Goal: Task Accomplishment & Management: Use online tool/utility

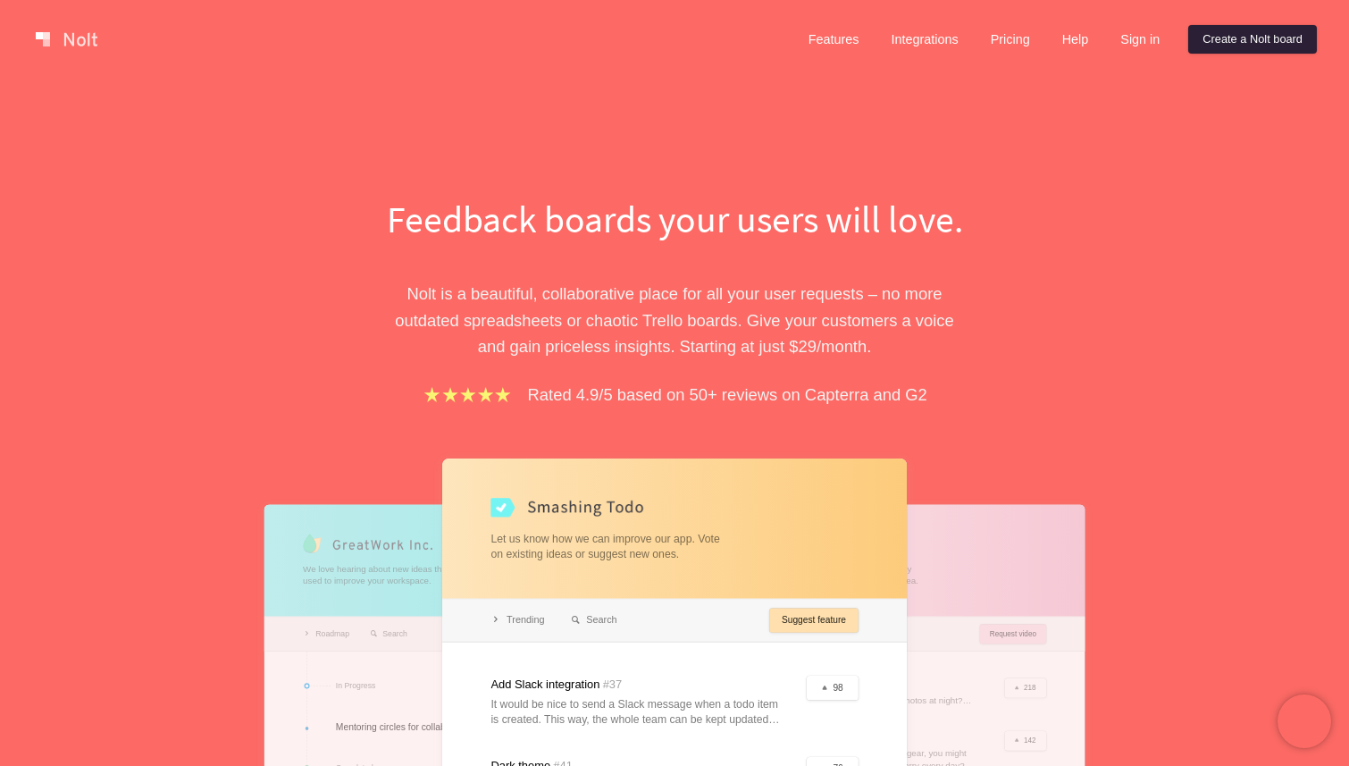
click at [1275, 48] on link "Create a Nolt board" at bounding box center [1252, 39] width 129 height 29
